Goal: Transaction & Acquisition: Obtain resource

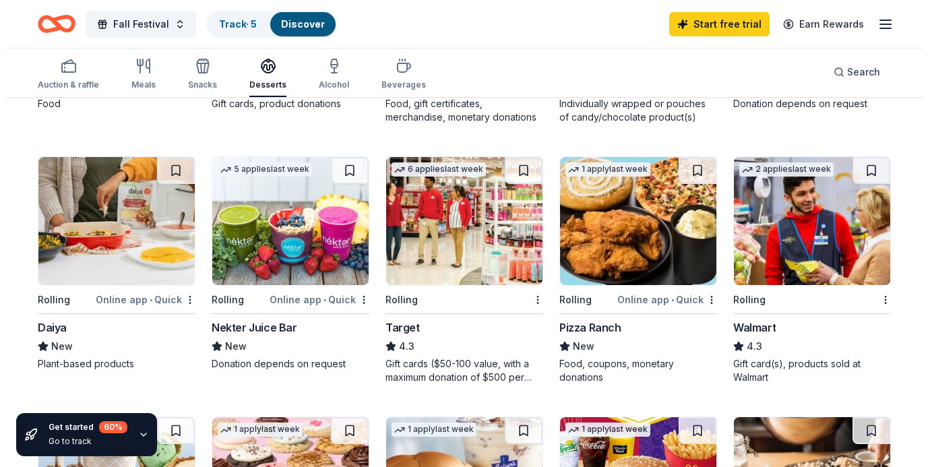
scroll to position [613, 0]
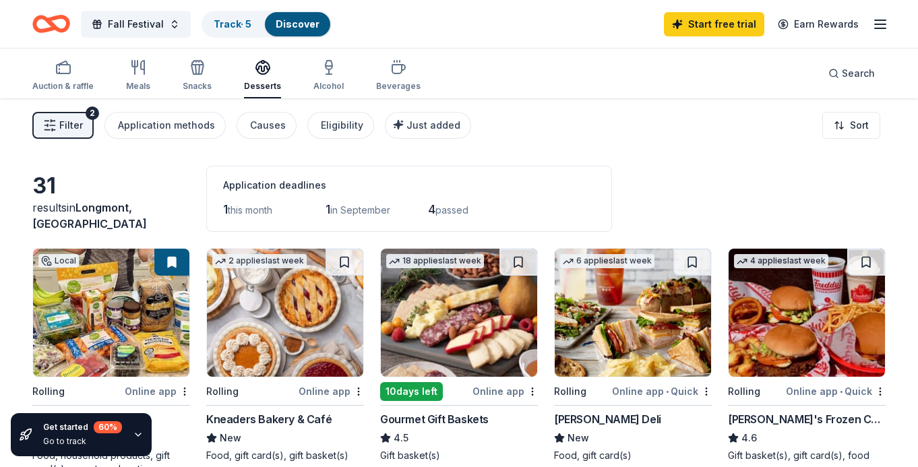
scroll to position [613, 0]
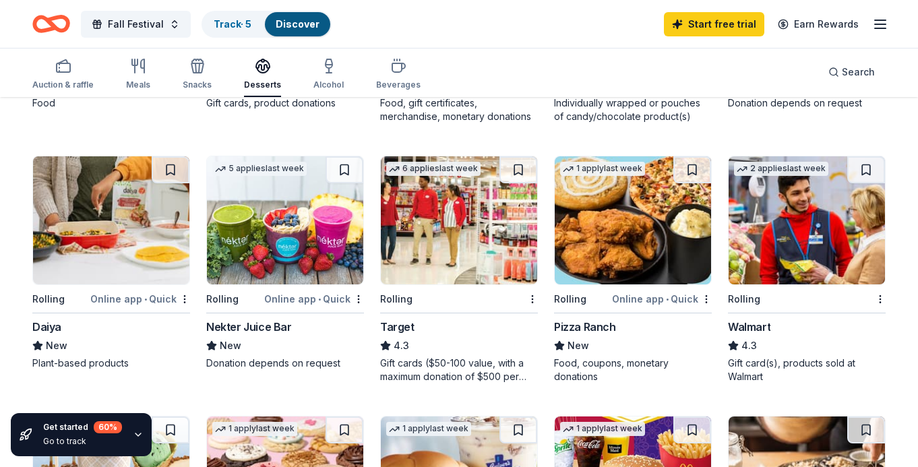
click at [448, 216] on img at bounding box center [459, 220] width 156 height 128
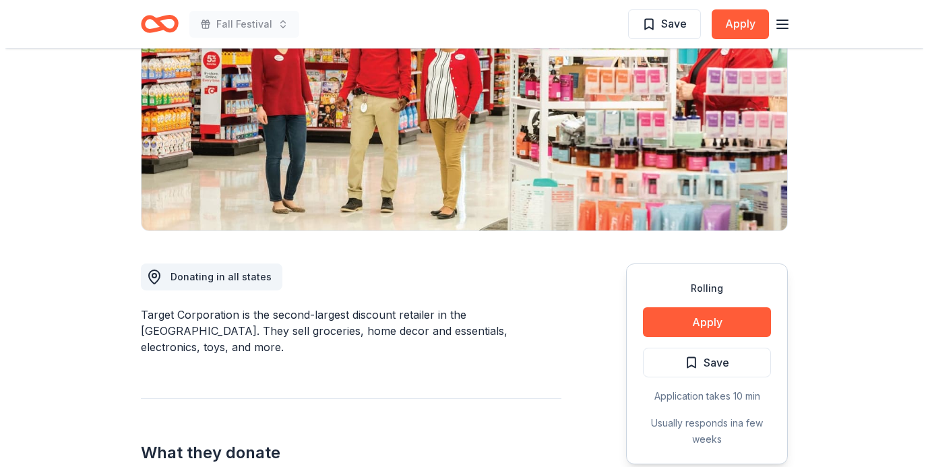
scroll to position [256, 0]
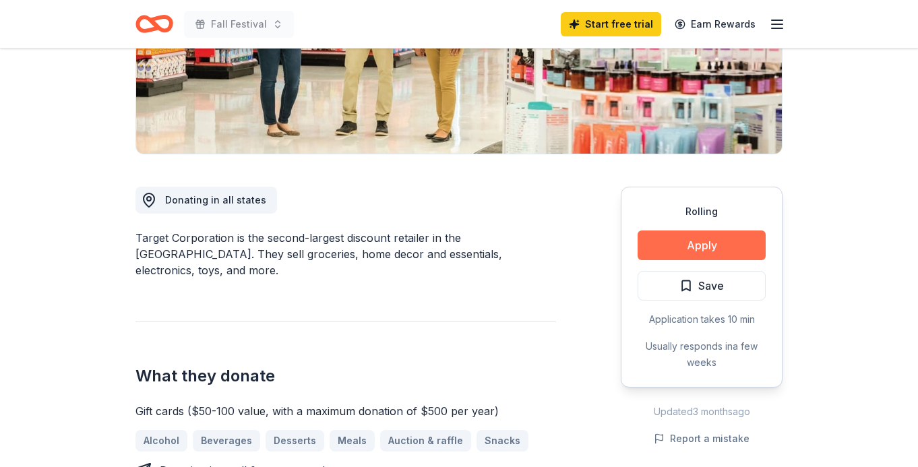
click at [686, 243] on button "Apply" at bounding box center [702, 246] width 128 height 30
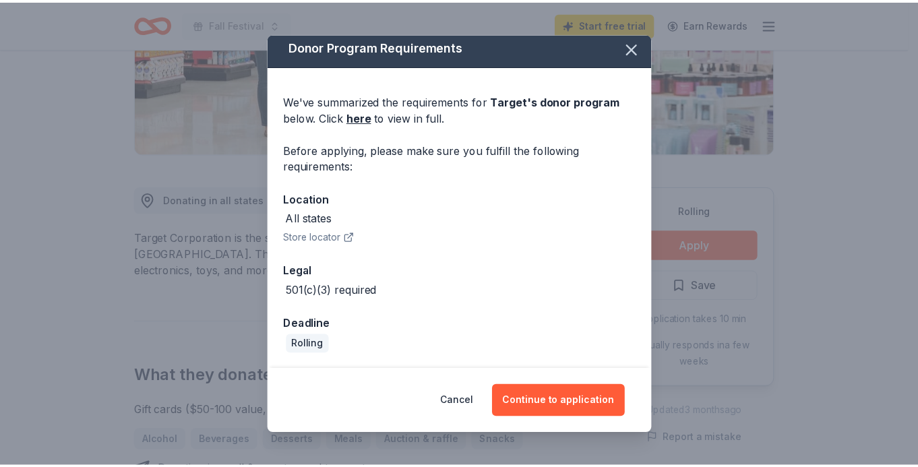
scroll to position [6, 0]
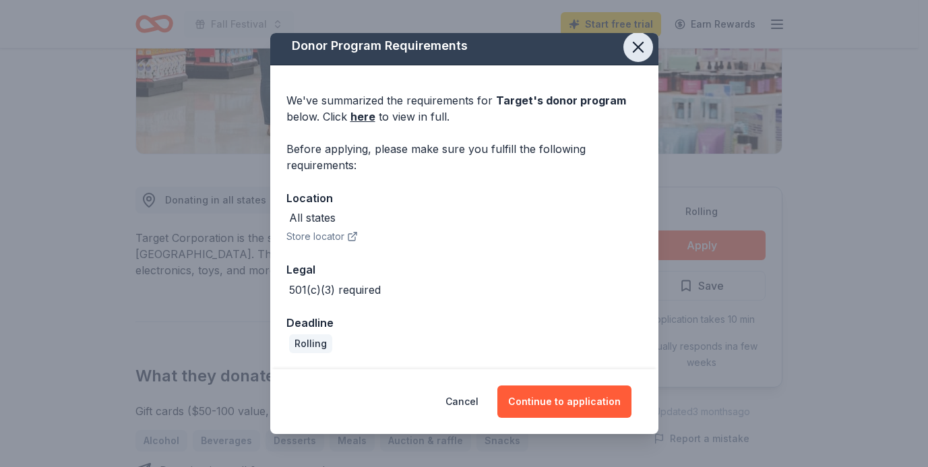
click at [633, 49] on icon "button" at bounding box center [638, 47] width 19 height 19
